Goal: Task Accomplishment & Management: Use online tool/utility

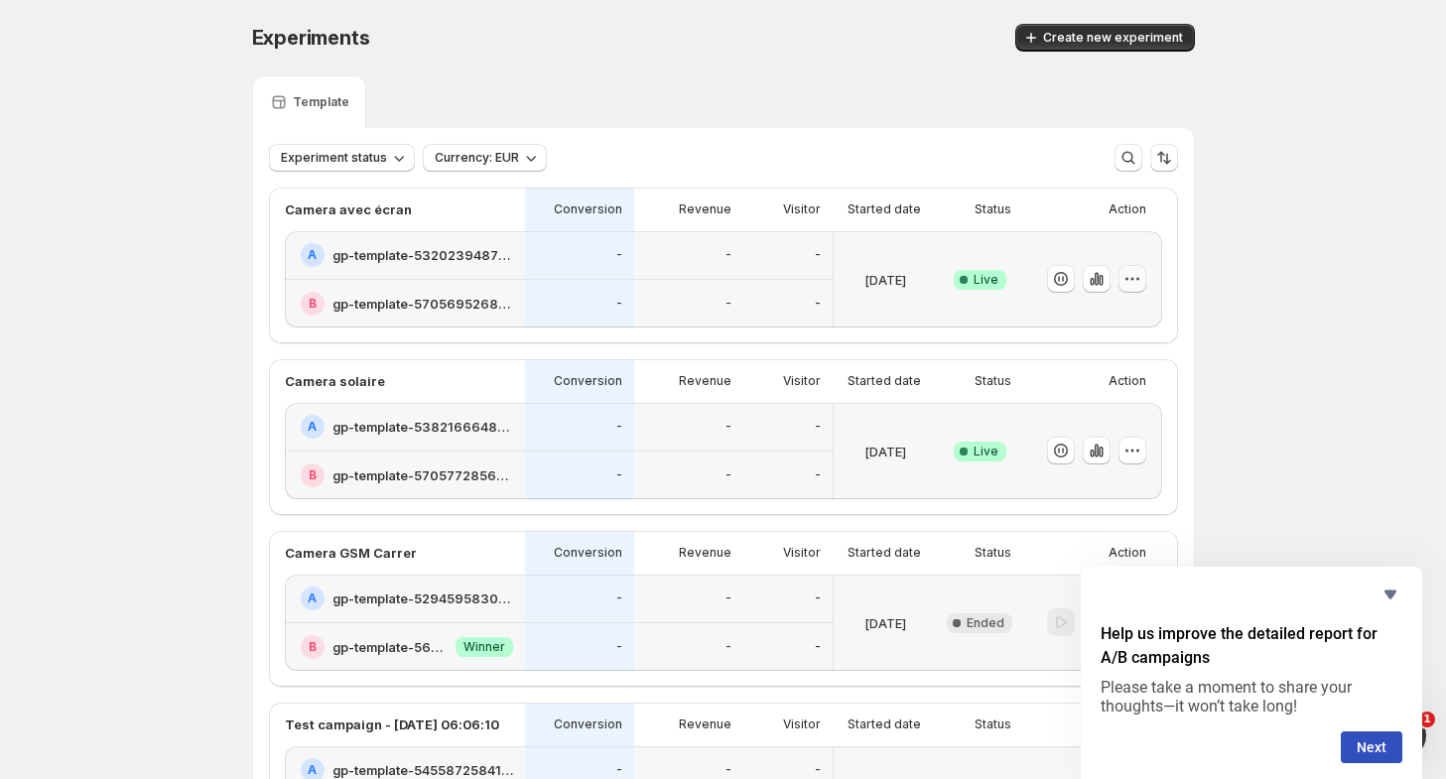
click at [1142, 283] on icon "button" at bounding box center [1132, 279] width 20 height 20
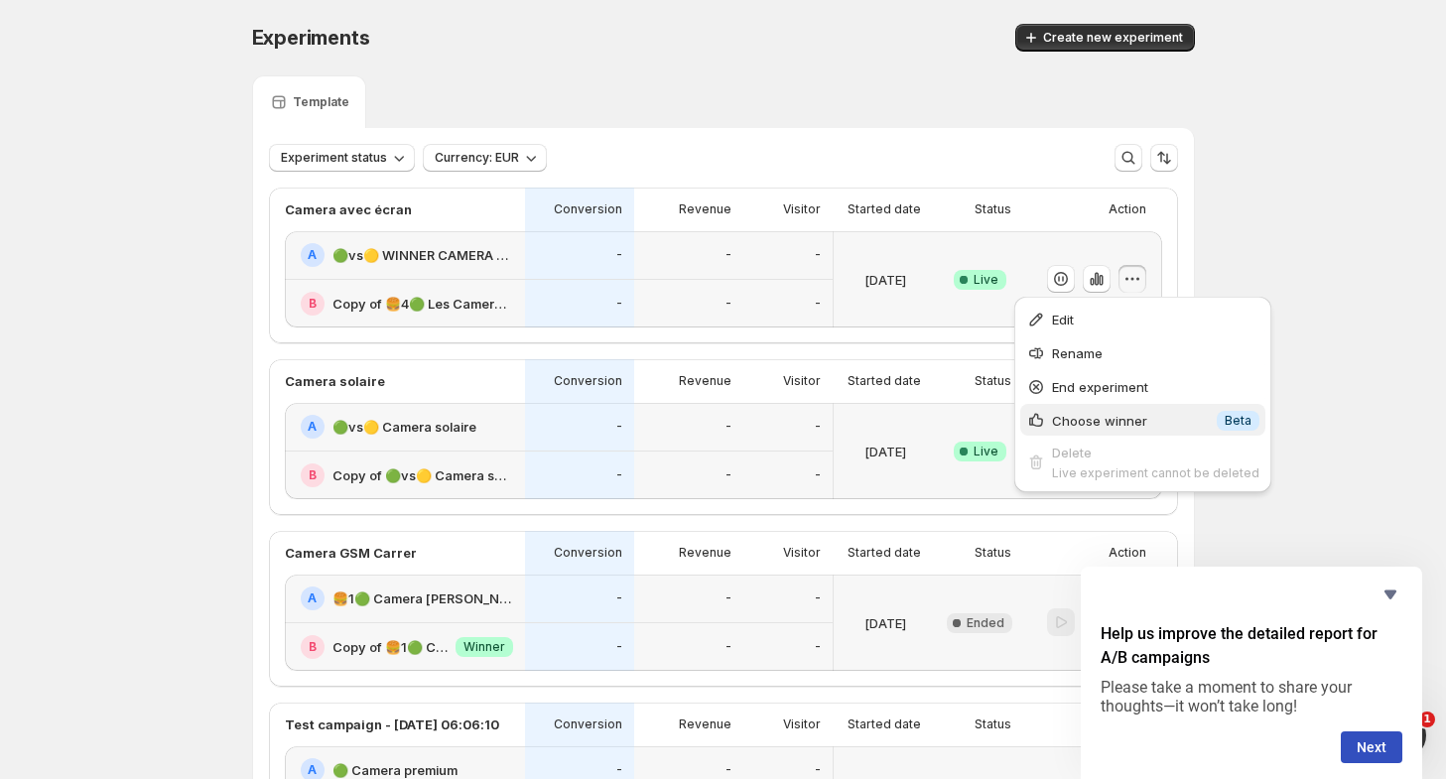
click at [1165, 422] on span "Choose winner" at bounding box center [1131, 421] width 159 height 20
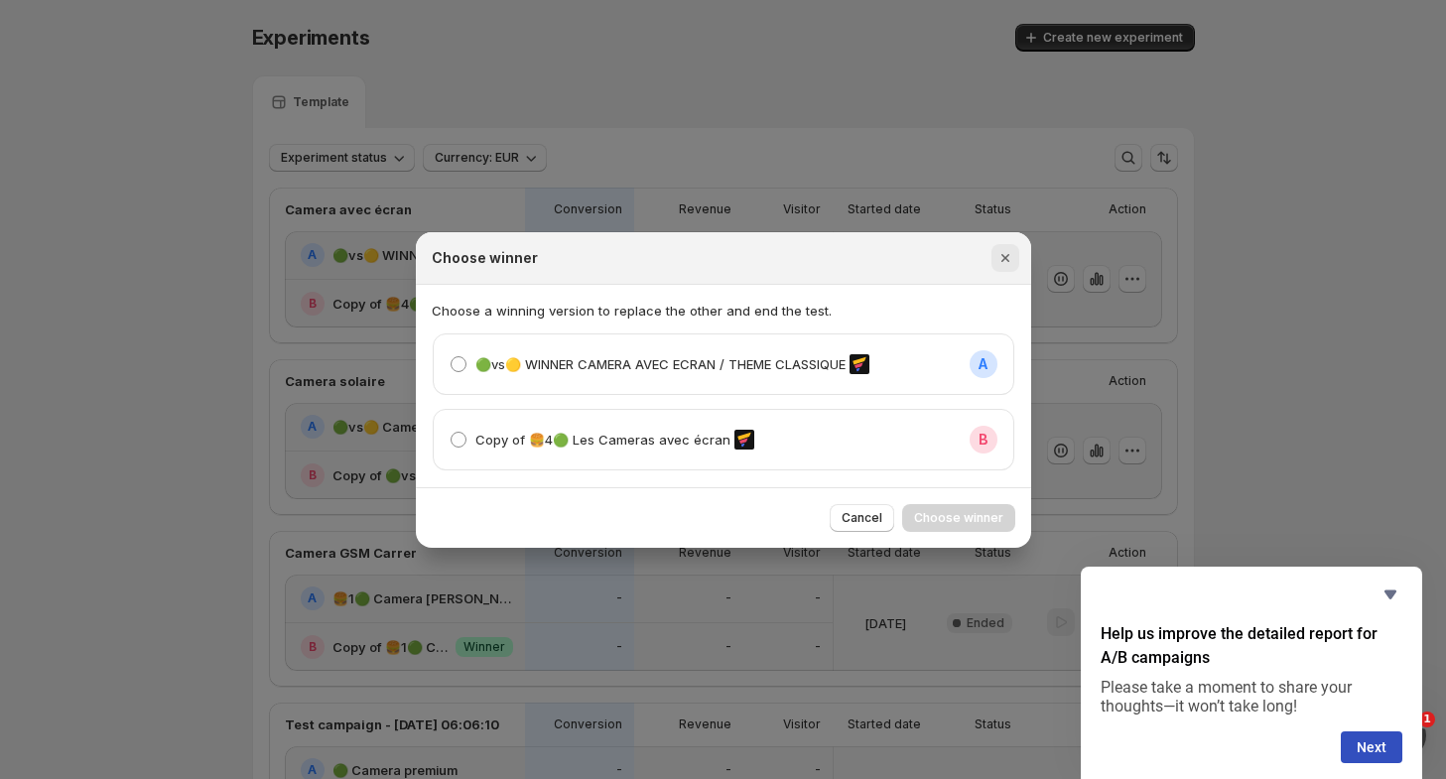
click at [1005, 259] on icon "Close" at bounding box center [1004, 258] width 8 height 8
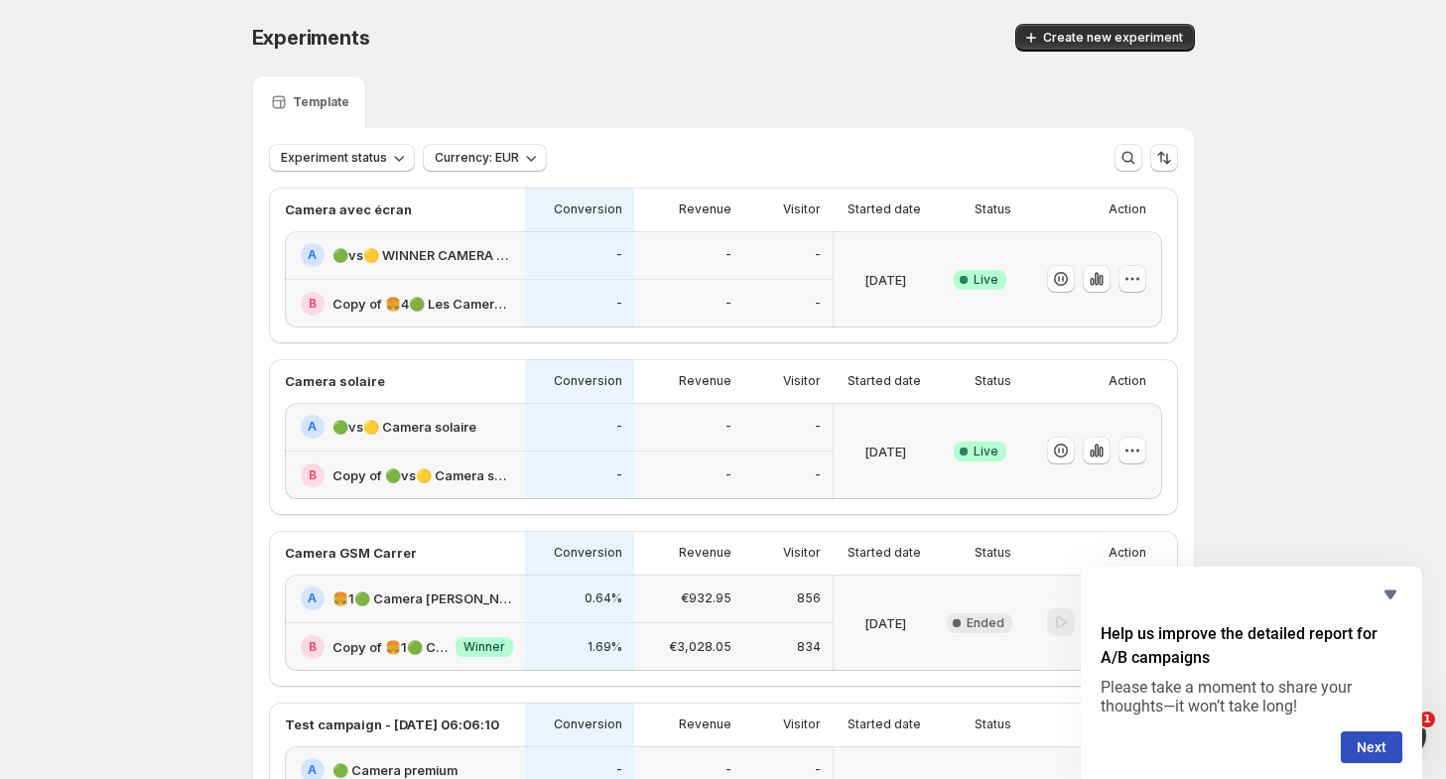
click at [1131, 277] on icon "button" at bounding box center [1132, 279] width 20 height 20
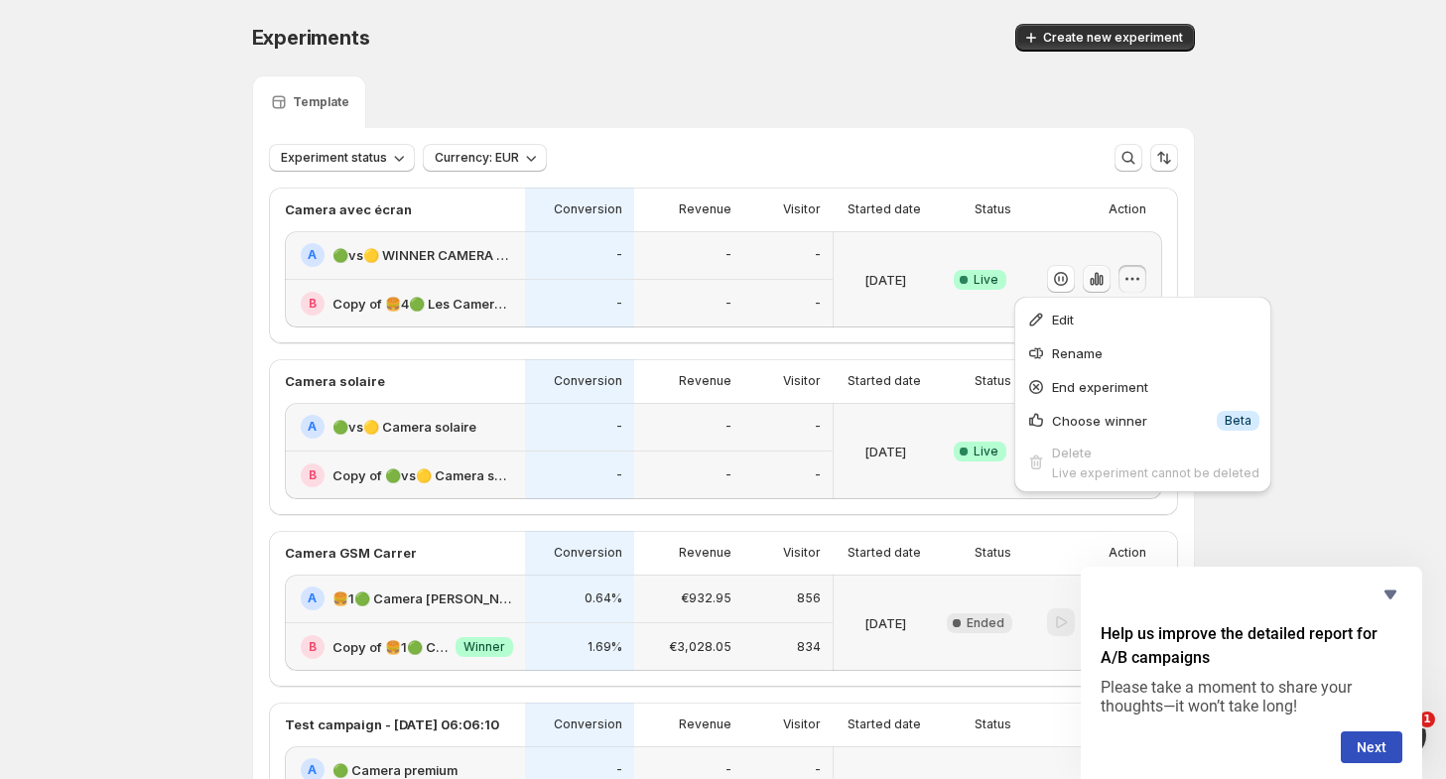
click at [1106, 277] on icon "button" at bounding box center [1096, 279] width 20 height 20
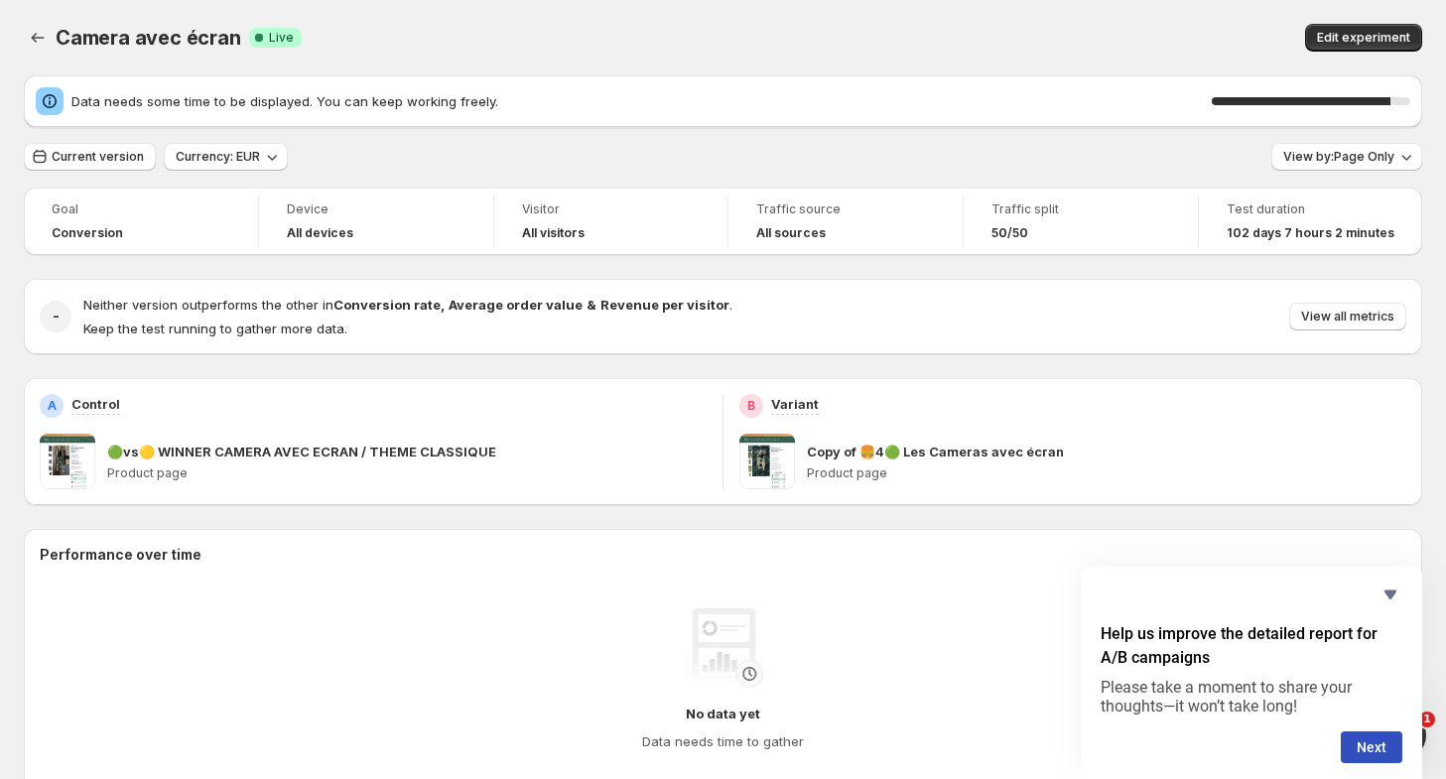
click at [1171, 91] on span "Data needs some time to be displayed. You can keep working freely." at bounding box center [641, 101] width 1140 height 20
click at [37, 40] on icon "Back" at bounding box center [38, 38] width 20 height 20
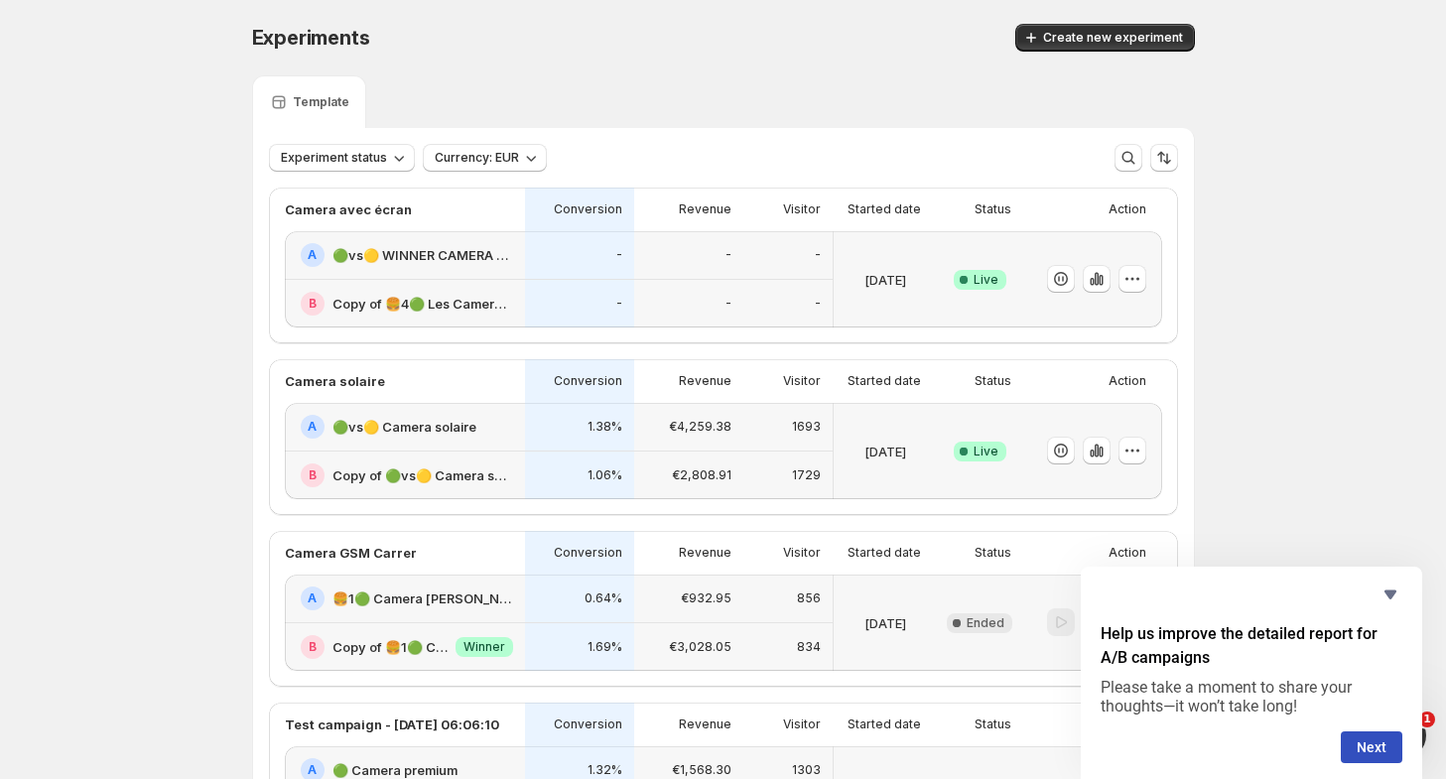
click at [532, 267] on div "-" at bounding box center [579, 255] width 109 height 49
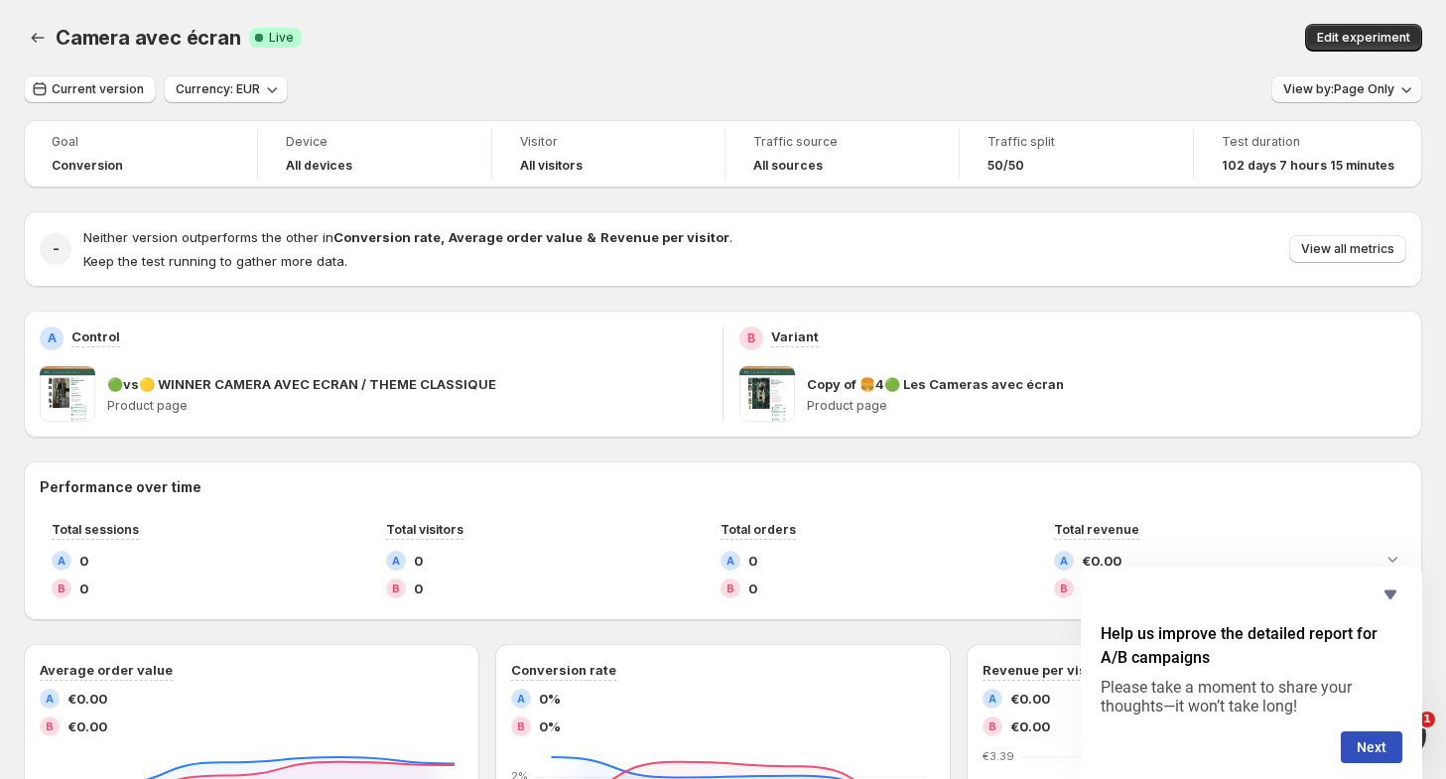
click at [1353, 90] on span "View by: Page Only" at bounding box center [1338, 89] width 111 height 16
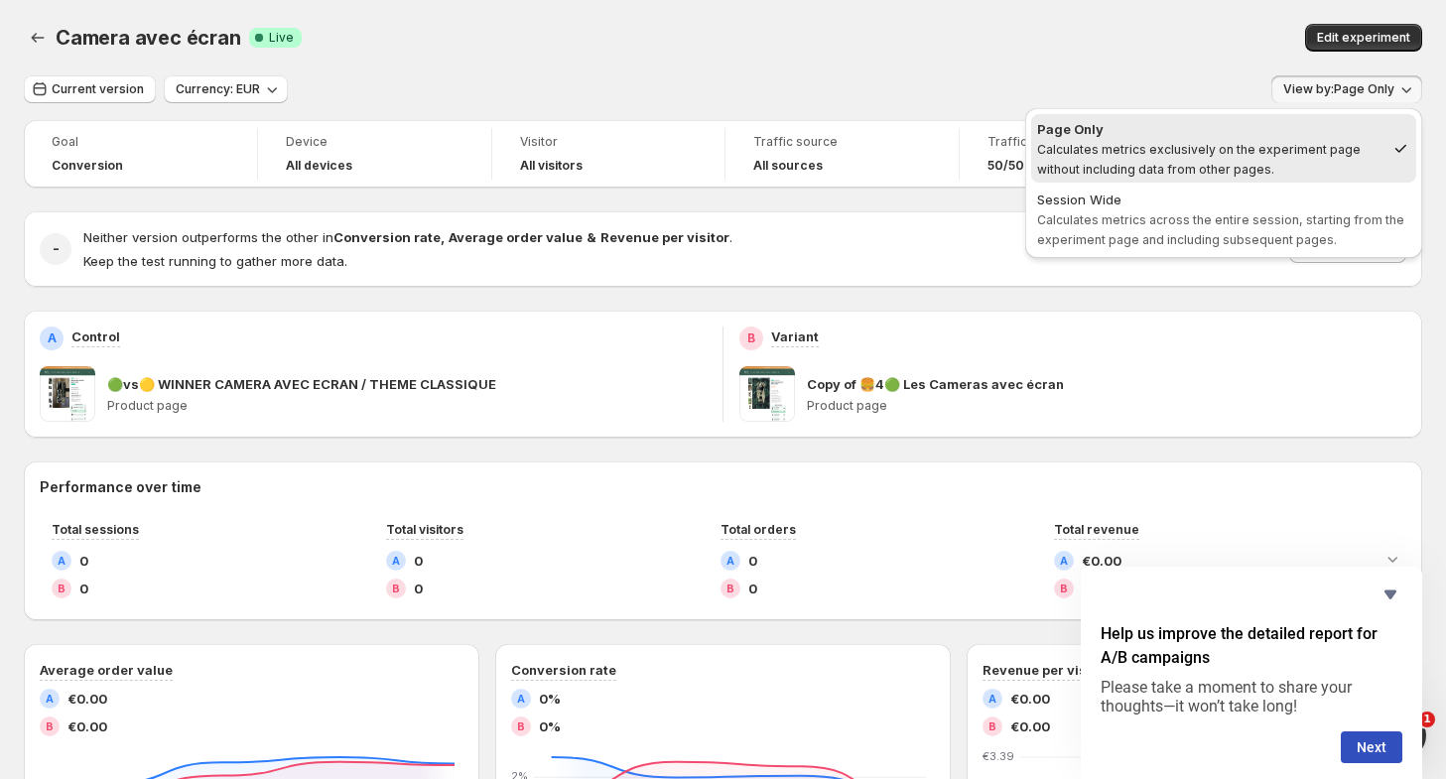
click at [1353, 90] on span "View by: Page Only" at bounding box center [1338, 89] width 111 height 16
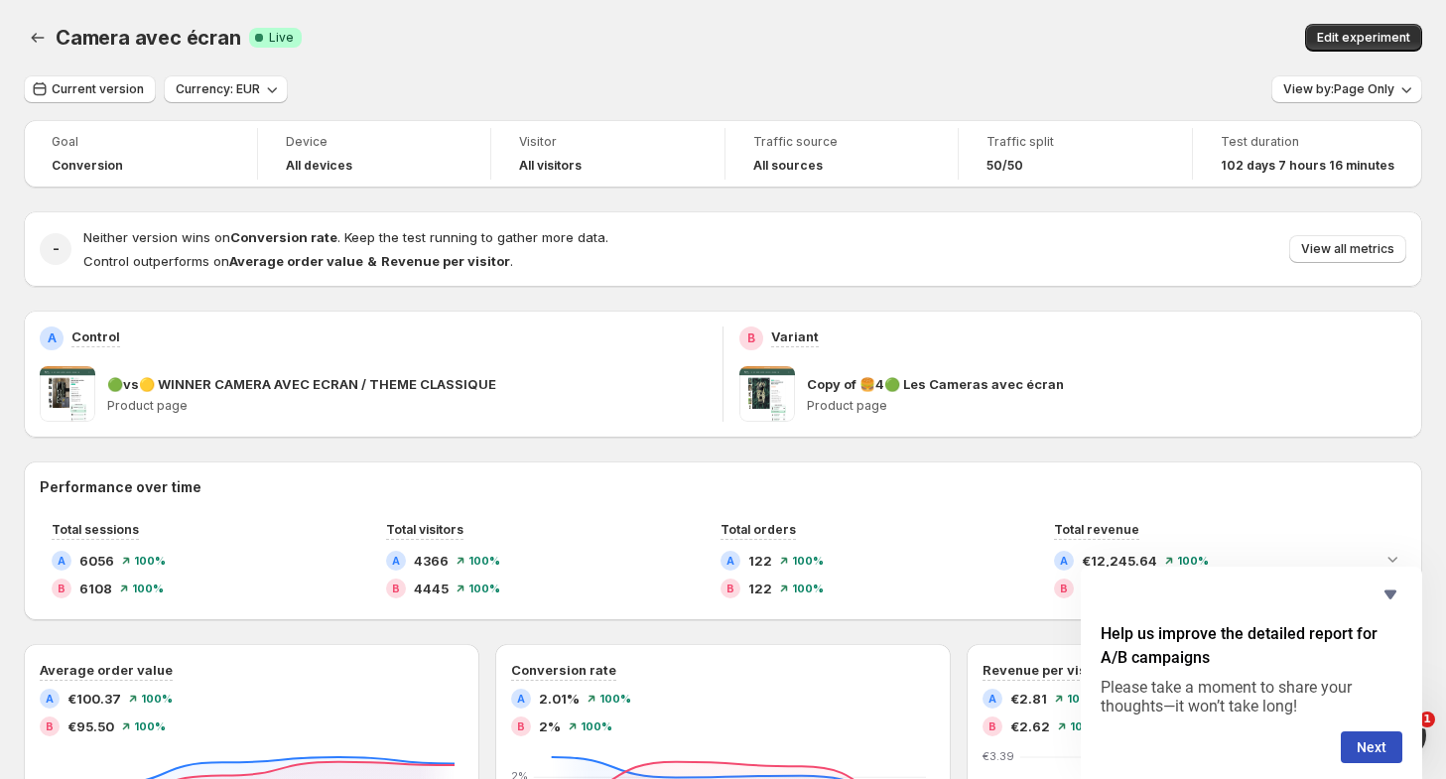
click at [748, 47] on div "Camera avec écran Success Complete Live" at bounding box center [423, 38] width 735 height 28
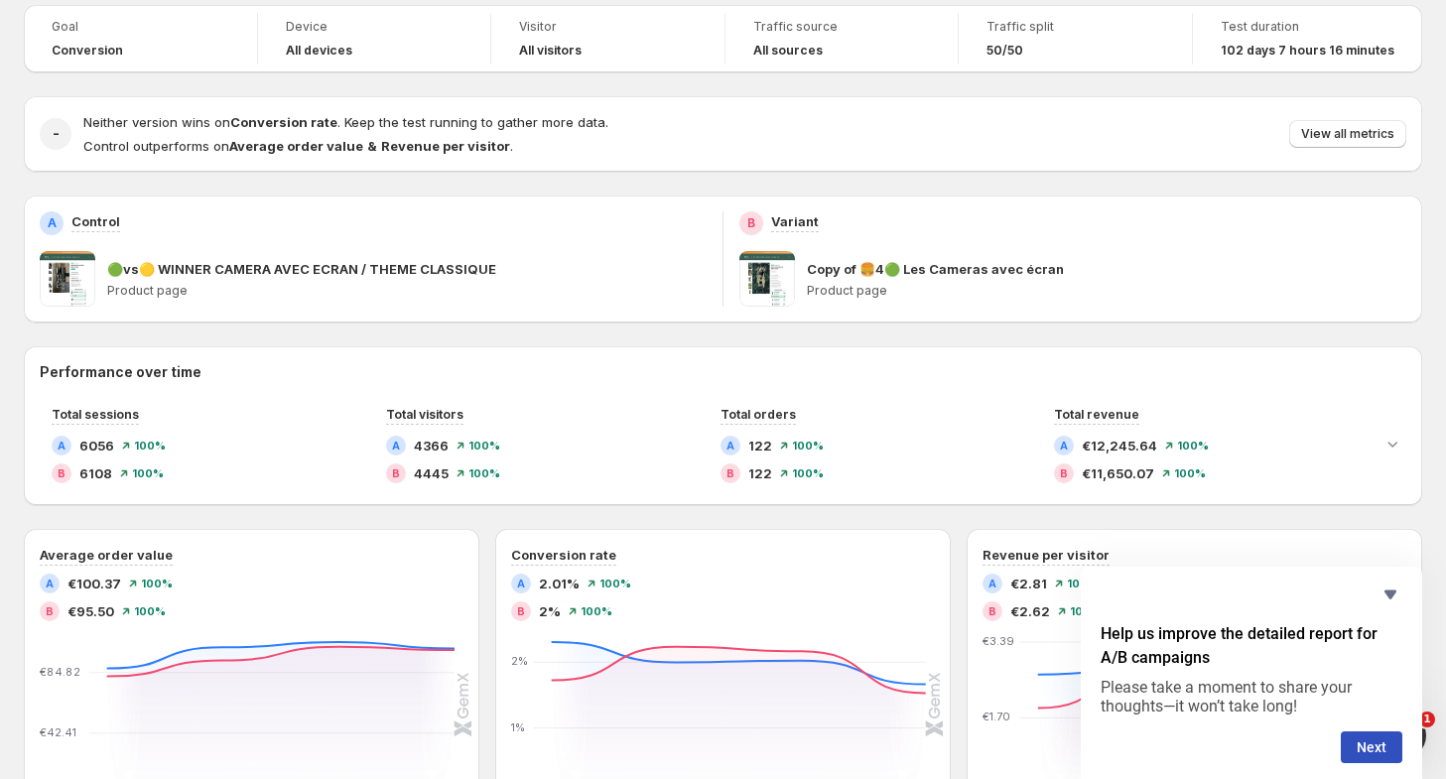
scroll to position [397, 0]
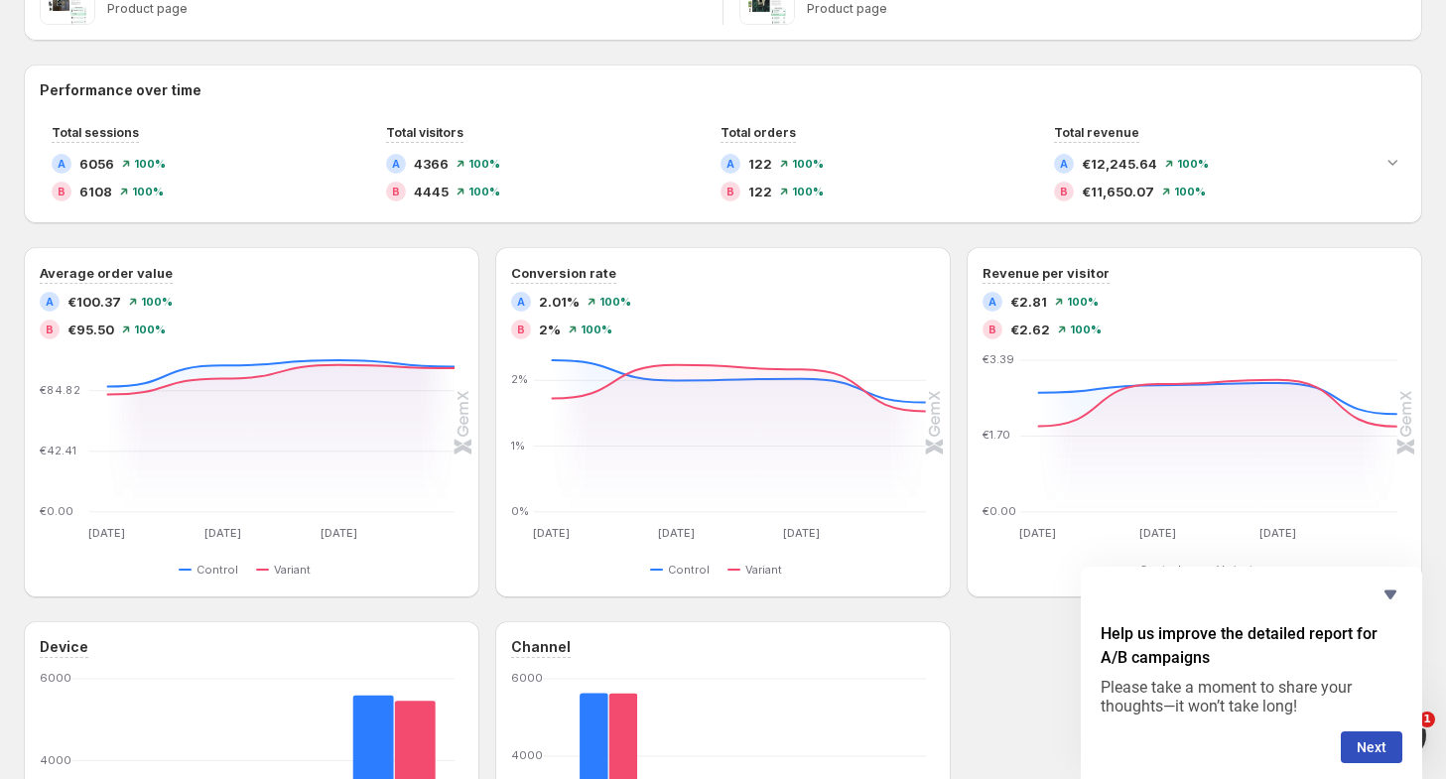
click at [1387, 586] on icon "Hide survey" at bounding box center [1390, 594] width 24 height 24
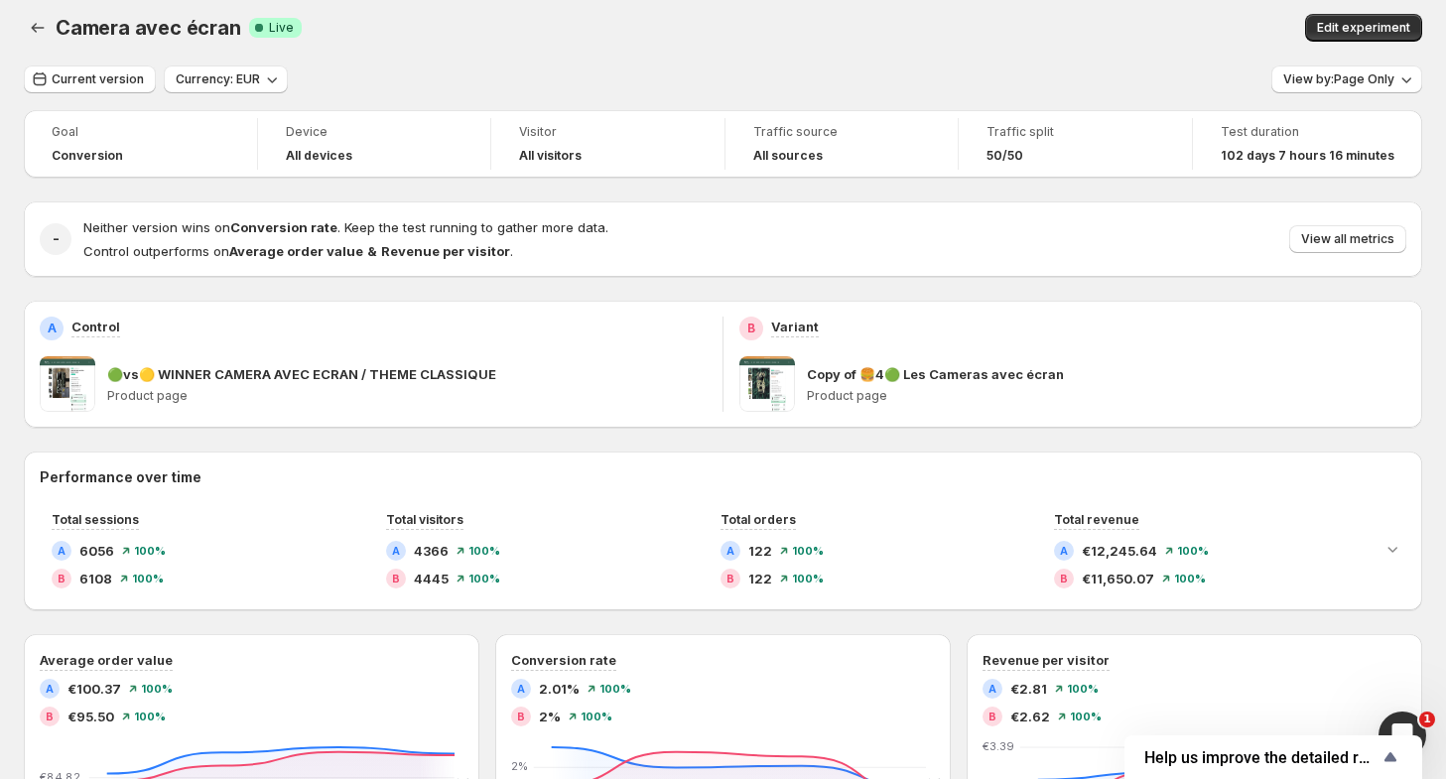
scroll to position [0, 0]
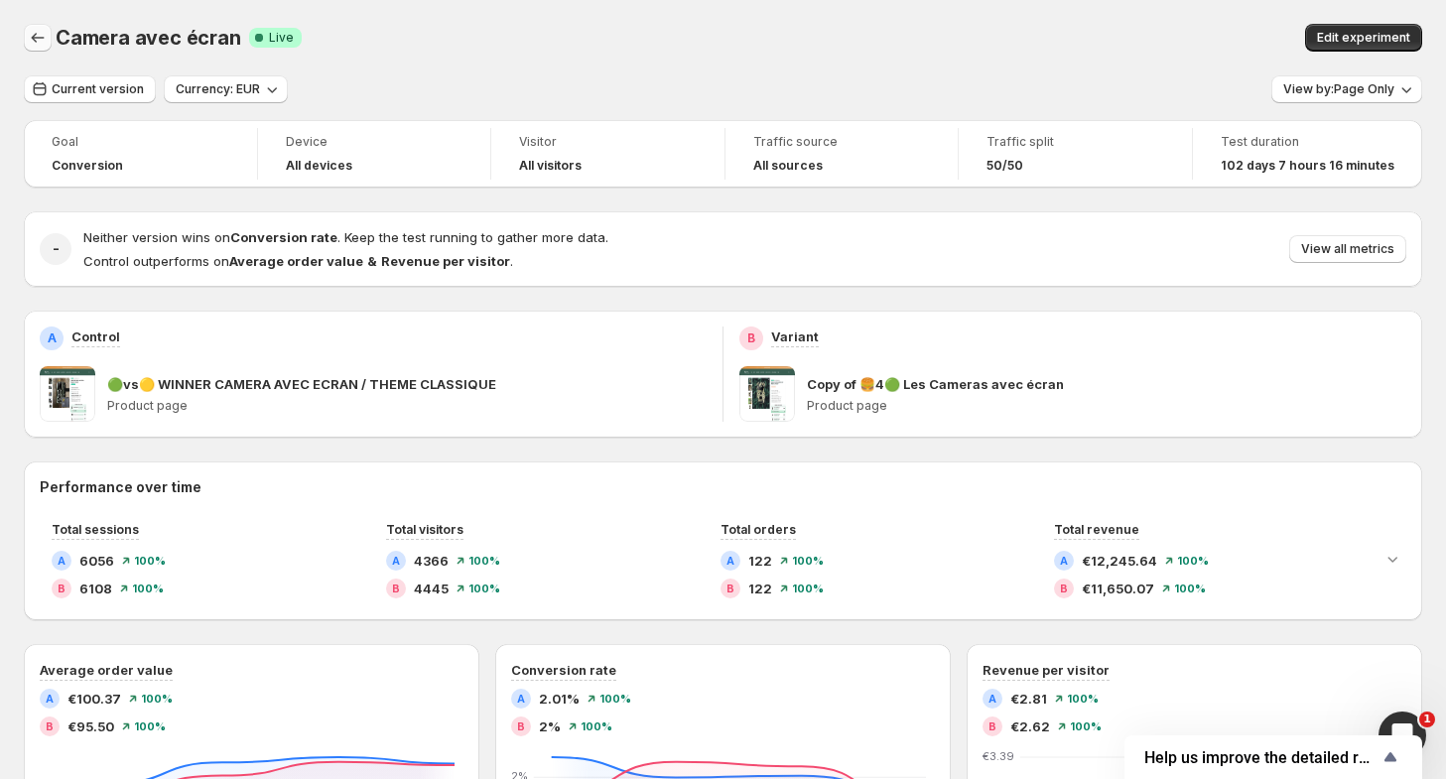
click at [42, 49] on button "Back" at bounding box center [38, 38] width 28 height 28
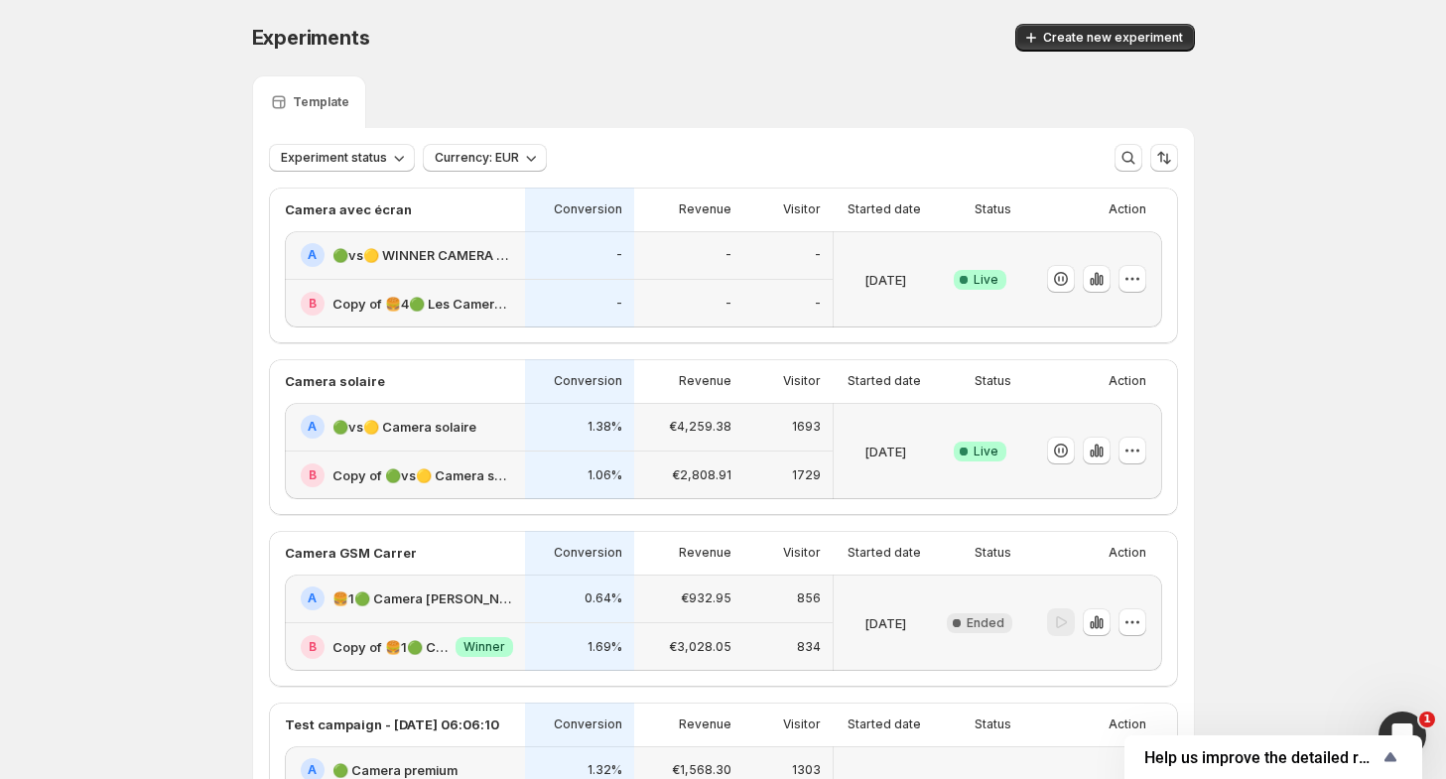
click at [740, 313] on div "-" at bounding box center [688, 304] width 109 height 49
